Goal: Task Accomplishment & Management: Manage account settings

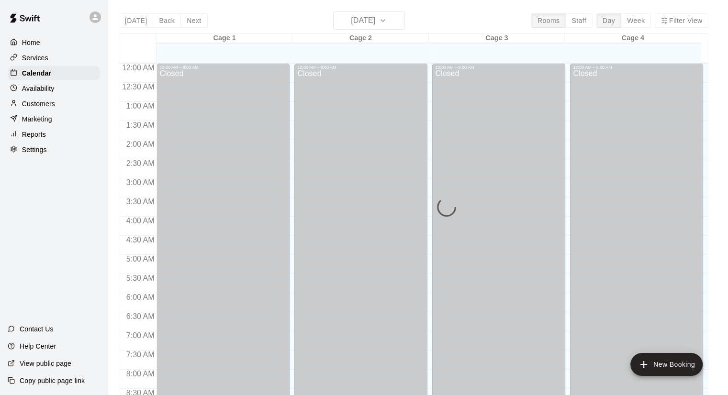
scroll to position [499, 0]
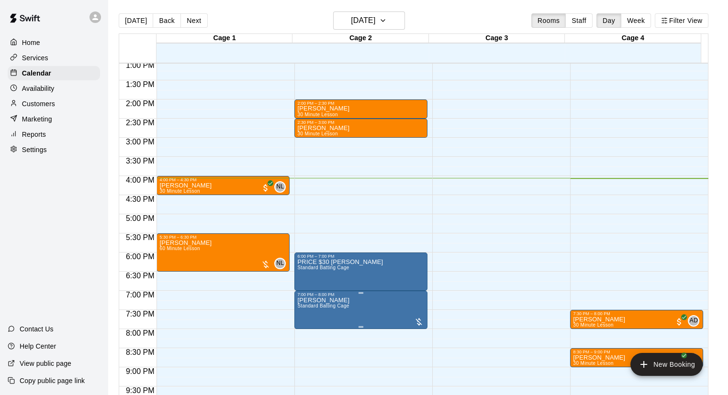
scroll to position [576, 0]
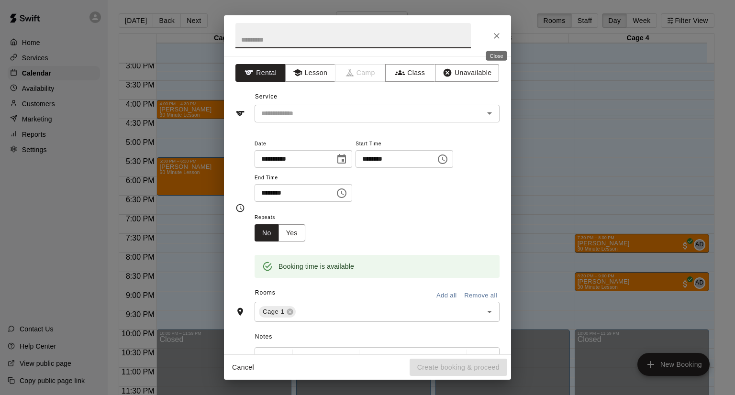
click at [492, 35] on icon "Close" at bounding box center [497, 36] width 10 height 10
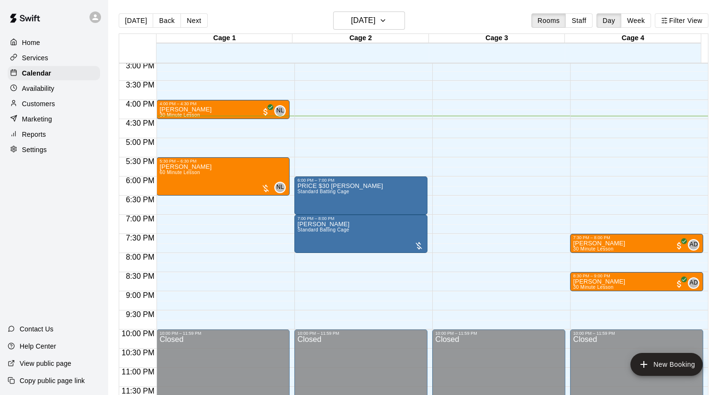
scroll to position [481, 0]
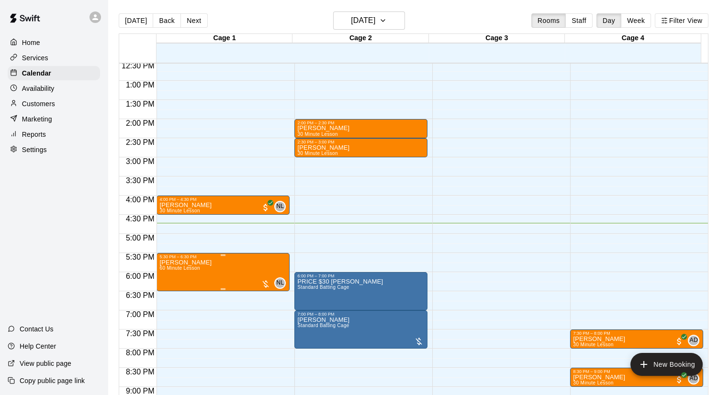
drag, startPoint x: 502, startPoint y: 292, endPoint x: 237, endPoint y: 271, distance: 266.0
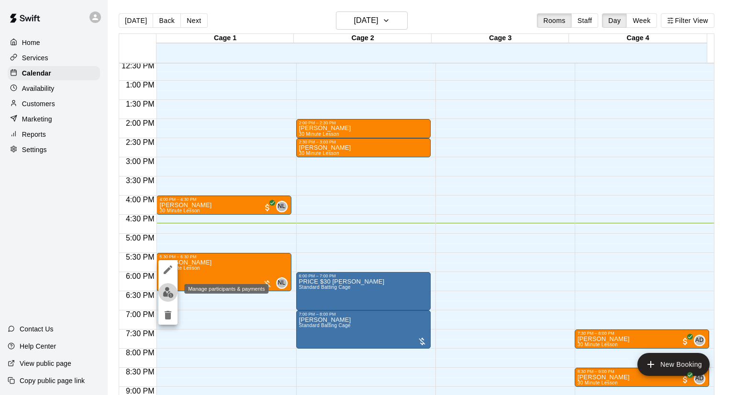
click at [166, 292] on img "edit" at bounding box center [168, 292] width 11 height 11
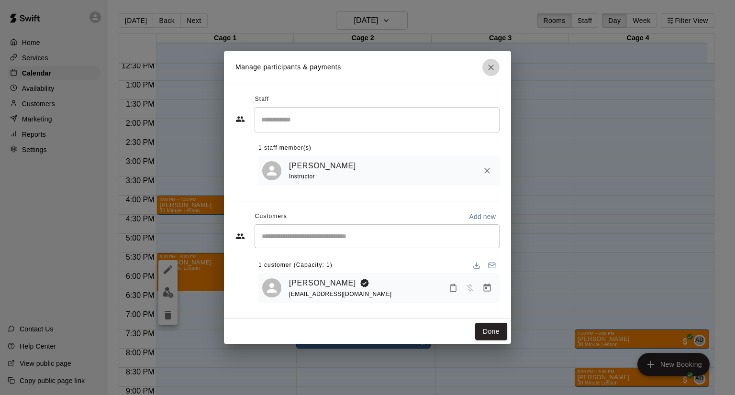
click at [492, 65] on icon "Close" at bounding box center [491, 68] width 6 height 6
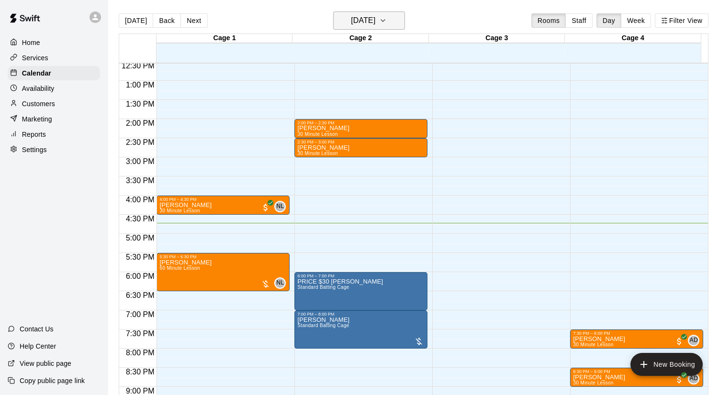
click at [377, 12] on button "[DATE]" at bounding box center [369, 20] width 72 height 18
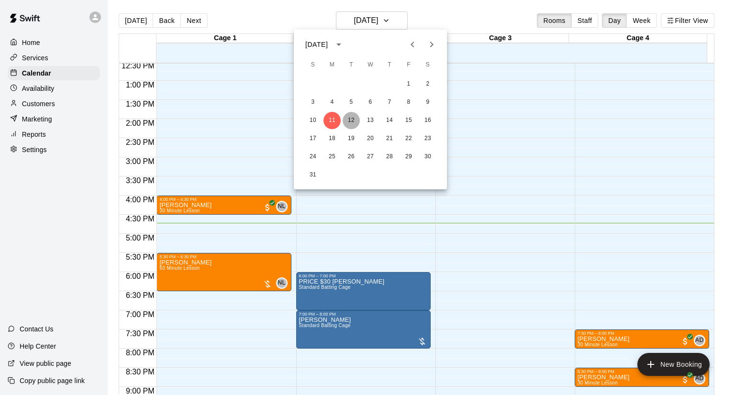
click at [349, 121] on button "12" at bounding box center [351, 120] width 17 height 17
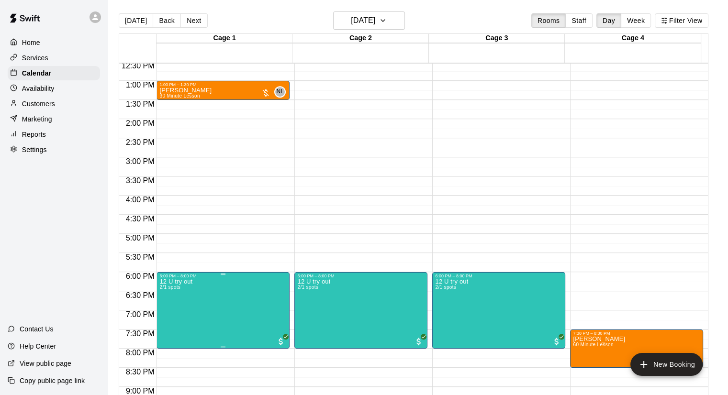
drag, startPoint x: 227, startPoint y: 291, endPoint x: 237, endPoint y: 320, distance: 30.9
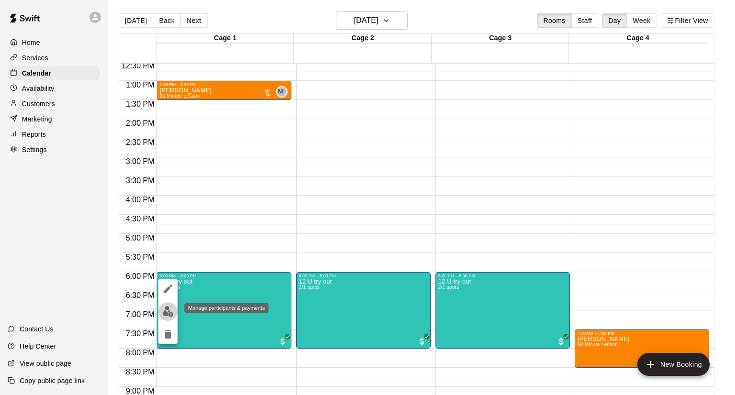
click at [170, 311] on img "edit" at bounding box center [168, 311] width 11 height 11
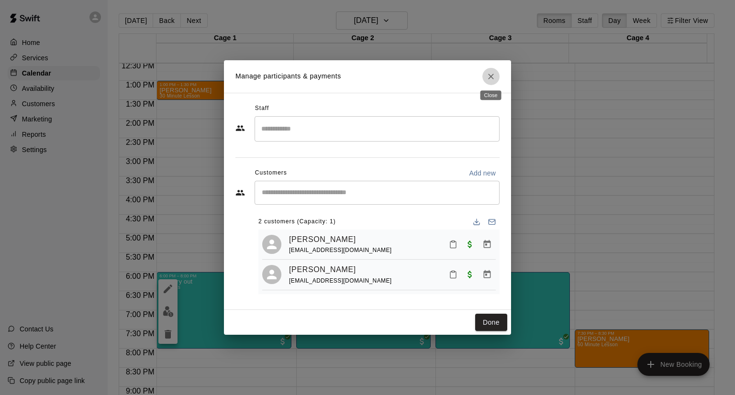
drag, startPoint x: 496, startPoint y: 74, endPoint x: 487, endPoint y: 74, distance: 9.1
click at [496, 74] on button "Close" at bounding box center [491, 76] width 17 height 17
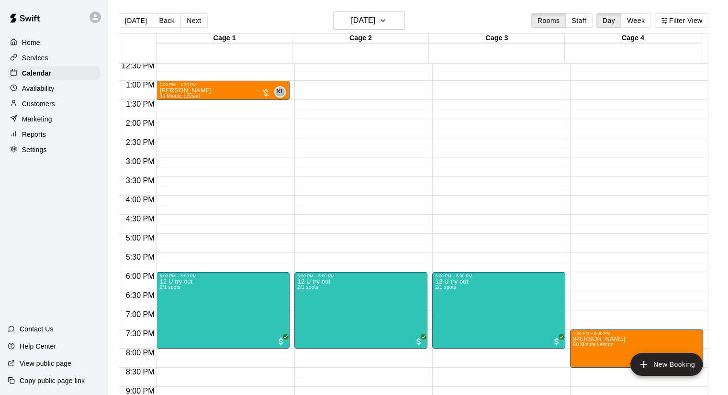
click at [341, 30] on div "[DATE] Back [DATE][DATE] Rooms Staff Day Week Filter View" at bounding box center [414, 22] width 590 height 22
click at [343, 28] on button "[DATE]" at bounding box center [369, 20] width 72 height 18
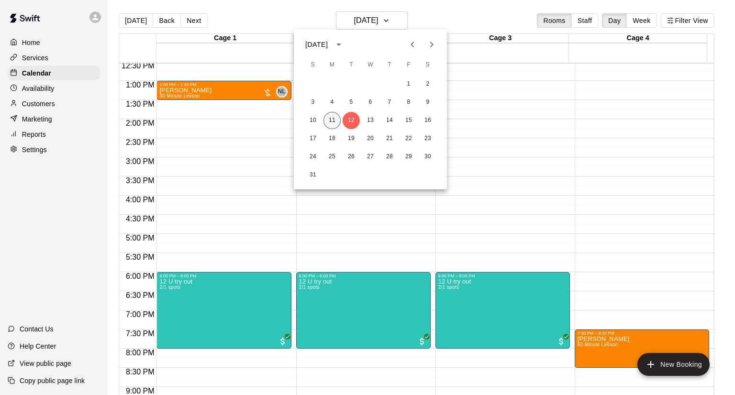
click at [331, 119] on button "11" at bounding box center [332, 120] width 17 height 17
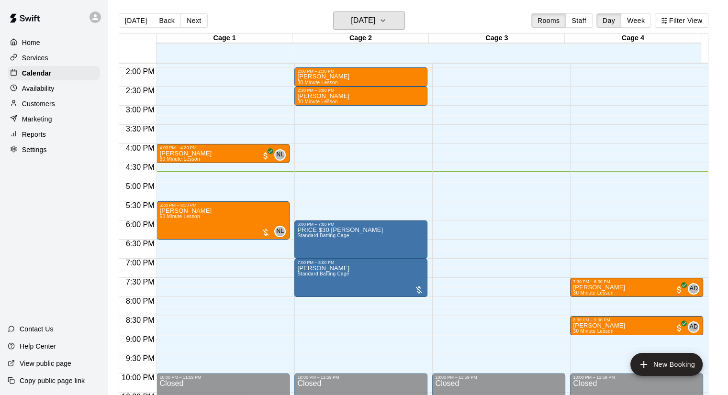
scroll to position [576, 0]
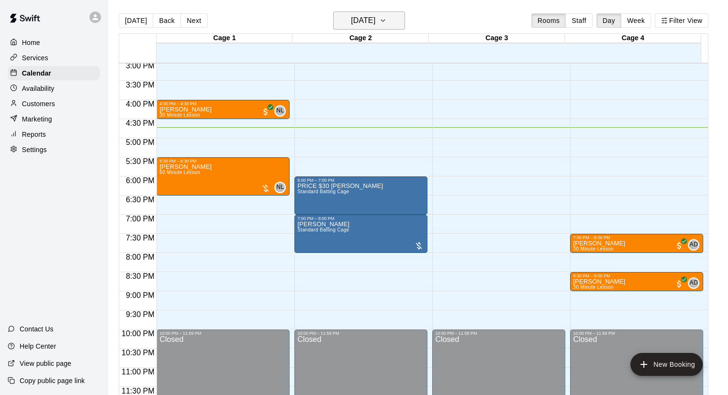
click at [383, 27] on button "[DATE]" at bounding box center [369, 20] width 72 height 18
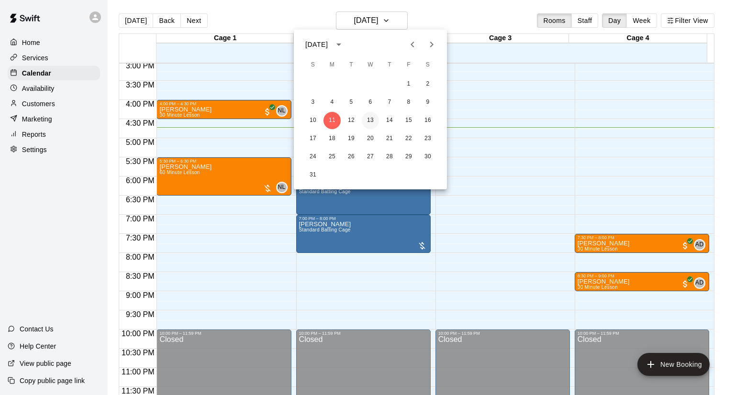
click at [372, 120] on button "13" at bounding box center [370, 120] width 17 height 17
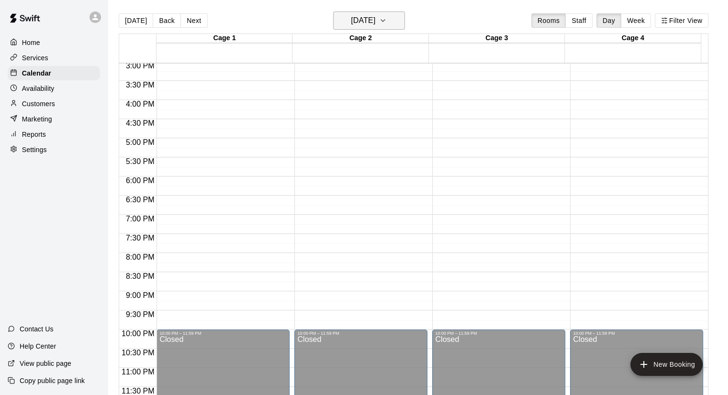
click at [375, 21] on h6 "[DATE]" at bounding box center [363, 20] width 24 height 13
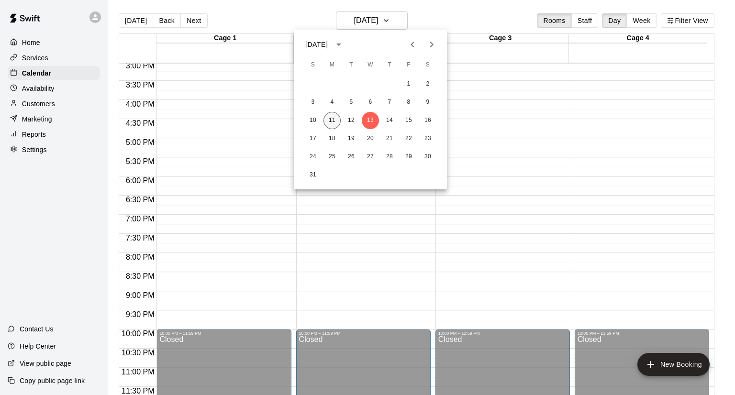
click at [333, 120] on button "11" at bounding box center [332, 120] width 17 height 17
